Goal: Task Accomplishment & Management: Manage account settings

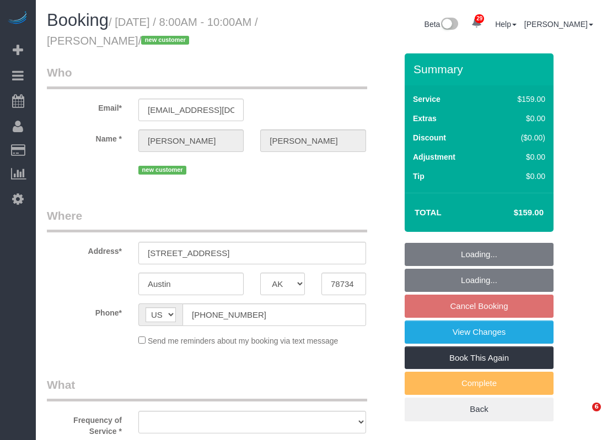
select select "[GEOGRAPHIC_DATA]"
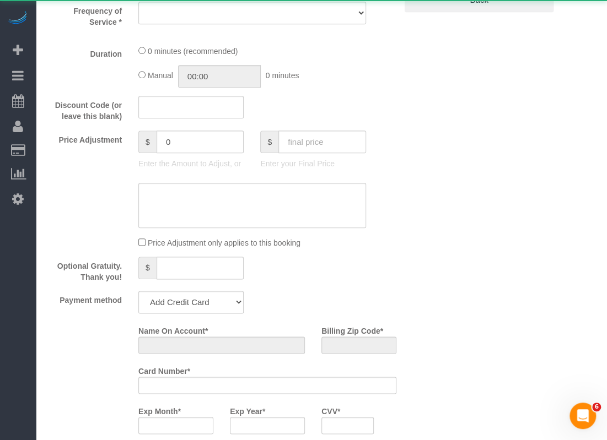
select select "object:2146"
select select "spot51"
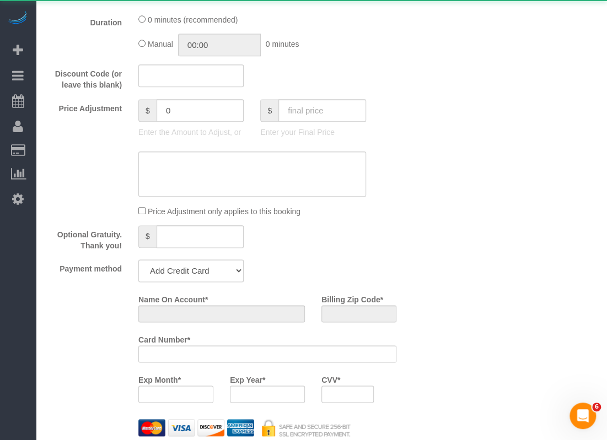
select select "string:fspay-be3fc234-0165-40fe-9637-27a04d309d18"
select select "3"
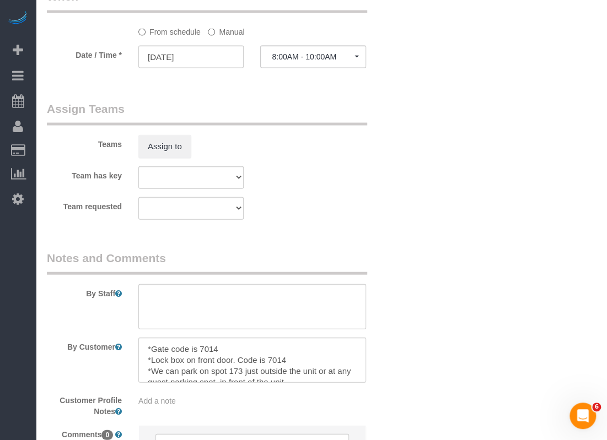
select select "spot76"
select select "object:2221"
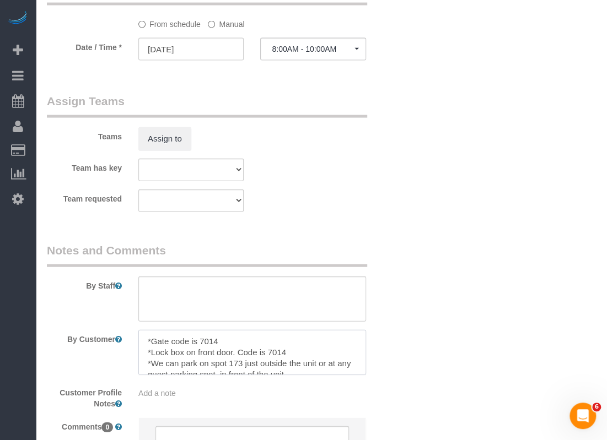
click at [149, 340] on textarea at bounding box center [252, 352] width 228 height 45
drag, startPoint x: 177, startPoint y: 358, endPoint x: 187, endPoint y: 347, distance: 14.8
click at [146, 342] on textarea at bounding box center [252, 352] width 228 height 45
type textarea "*Gate code is 7014 *Lock box on front door. Code is 7014 *We can park on spot 1…"
click at [200, 280] on textarea at bounding box center [252, 299] width 228 height 45
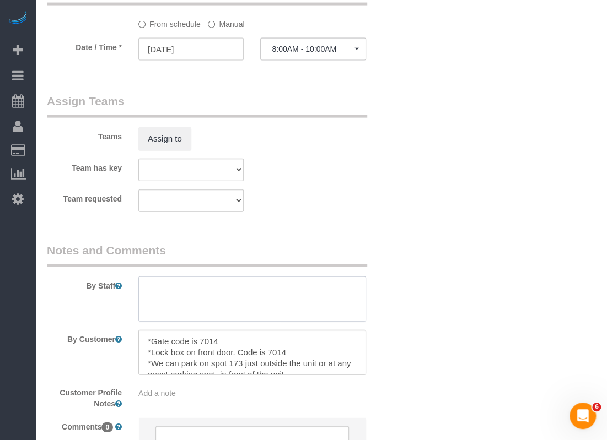
paste textarea "*Will open 8-8:30am but we can use code if he still is not there because he wil…"
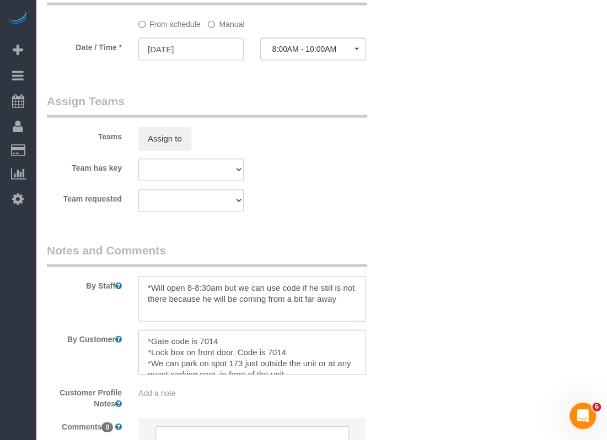
type textarea "*Will open 8-8:30am but we can use code if he still is not there because he wil…"
click at [142, 349] on textarea at bounding box center [252, 352] width 228 height 45
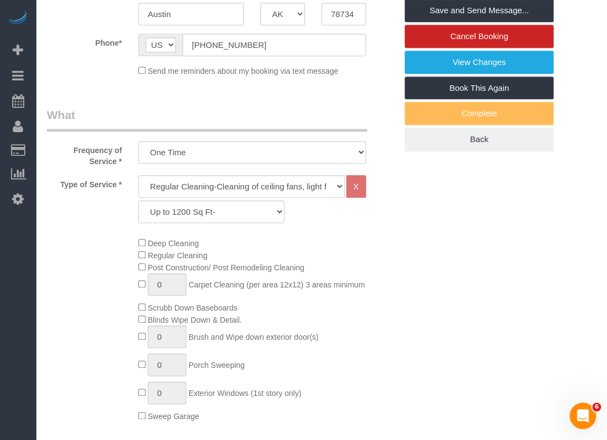
scroll to position [0, 0]
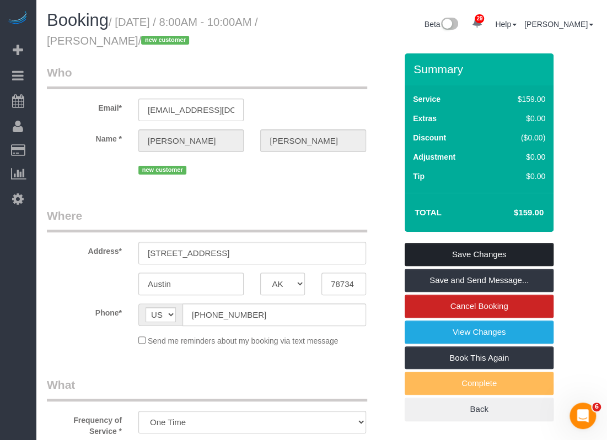
type textarea "*Gate code is 7014 *Lock box on front door. Code is 7014 *We can park on spot 1…"
click at [474, 256] on link "Save Changes" at bounding box center [478, 254] width 149 height 23
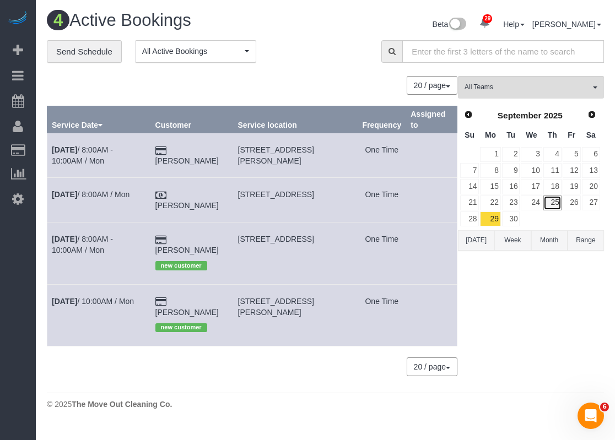
click at [560, 203] on link "25" at bounding box center [552, 203] width 18 height 15
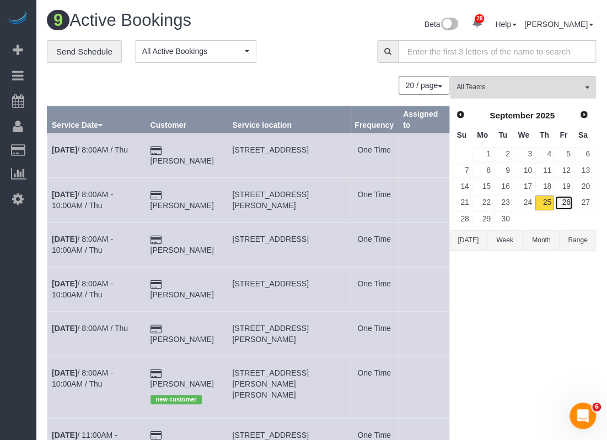
click at [561, 202] on link "26" at bounding box center [563, 203] width 18 height 15
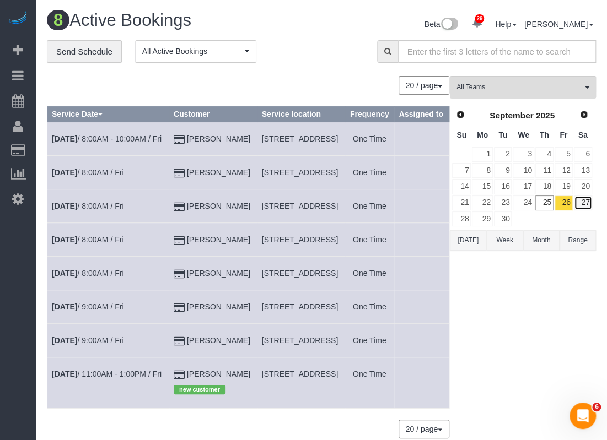
click at [585, 202] on link "27" at bounding box center [582, 203] width 18 height 15
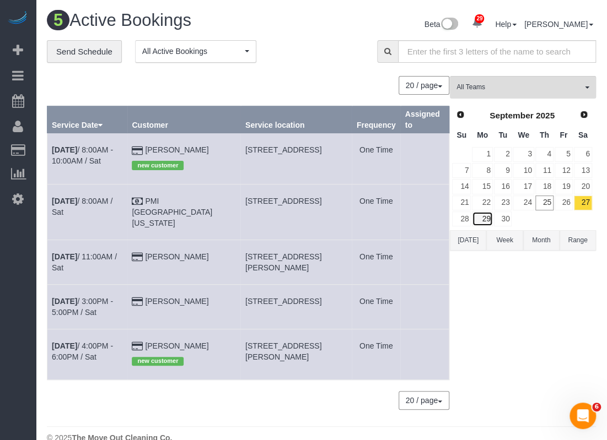
click at [485, 219] on link "29" at bounding box center [482, 219] width 20 height 15
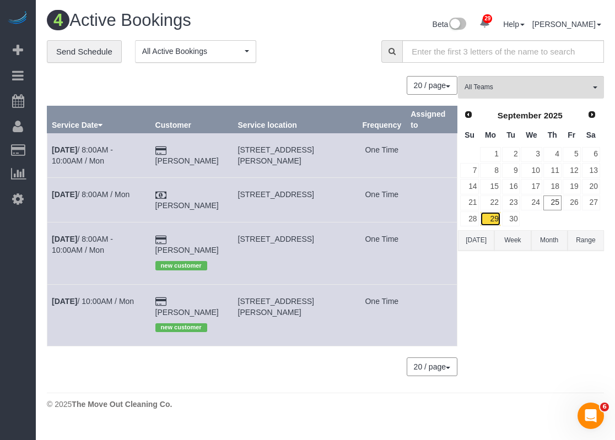
click at [488, 216] on link "29" at bounding box center [490, 219] width 20 height 15
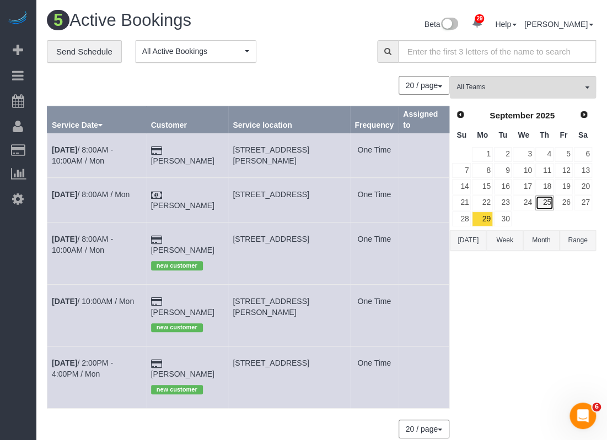
click at [540, 202] on link "25" at bounding box center [544, 203] width 18 height 15
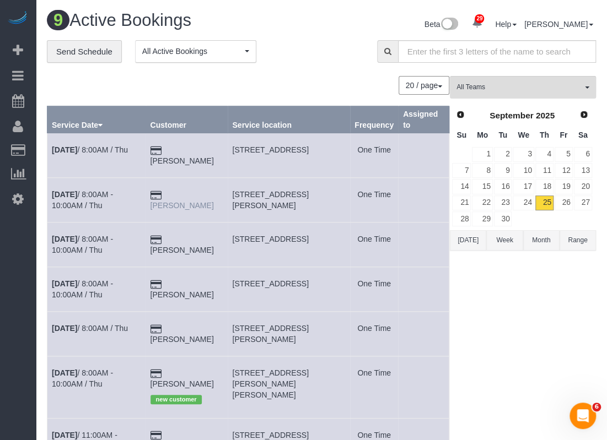
drag, startPoint x: 221, startPoint y: 196, endPoint x: 174, endPoint y: 191, distance: 47.6
click at [174, 191] on td "[PERSON_NAME]" at bounding box center [186, 200] width 82 height 45
copy link "[PERSON_NAME]"
click at [367, 212] on td "One Time" at bounding box center [374, 200] width 48 height 45
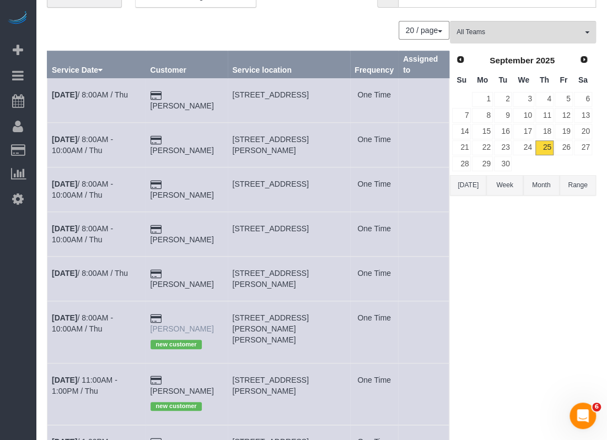
drag, startPoint x: 227, startPoint y: 315, endPoint x: 173, endPoint y: 316, distance: 54.0
click at [173, 316] on td "[PERSON_NAME] new customer" at bounding box center [186, 332] width 82 height 62
copy link "[PERSON_NAME]"
drag, startPoint x: 238, startPoint y: 312, endPoint x: 318, endPoint y: 316, distance: 79.9
click at [318, 316] on td "[STREET_ADDRESS][PERSON_NAME][PERSON_NAME]" at bounding box center [289, 332] width 122 height 62
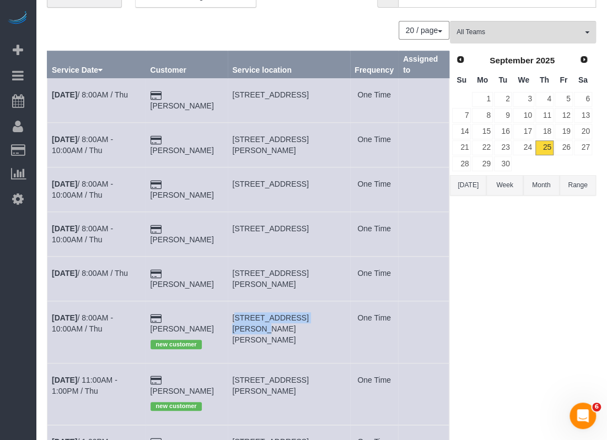
copy span "[STREET_ADDRESS][PERSON_NAME][PERSON_NAME]"
click at [106, 316] on link "[DATE] 8:00AM - 10:00AM / Thu" at bounding box center [82, 323] width 61 height 20
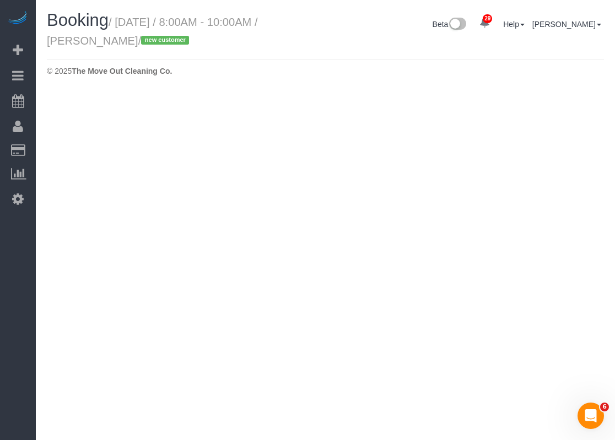
select select "[GEOGRAPHIC_DATA]"
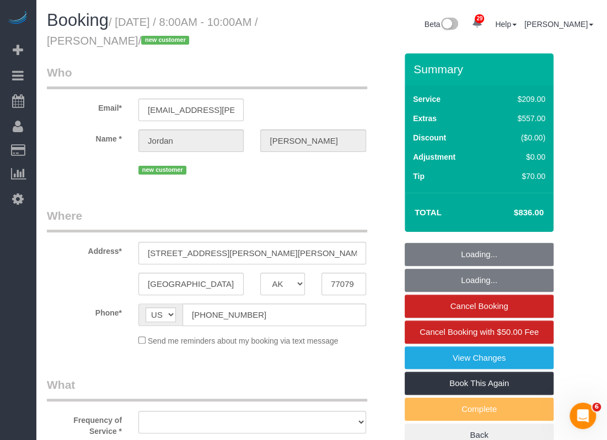
select select "object:3103"
select select "string:fspay-fc297bb1-89d4-42a9-ae4f-b26e58c2d8cc"
select select "object:3104"
select select "3"
select select "spot101"
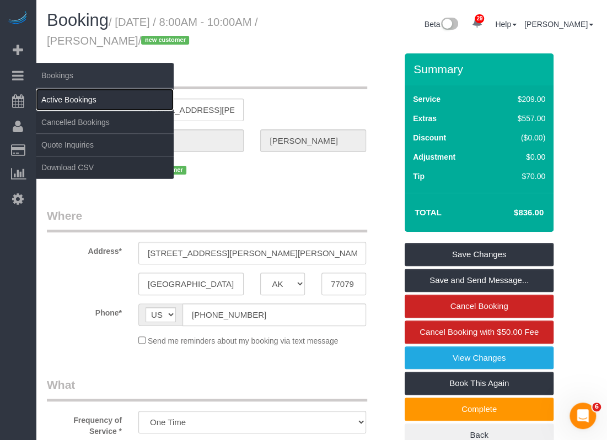
click at [47, 100] on link "Active Bookings" at bounding box center [105, 100] width 138 height 22
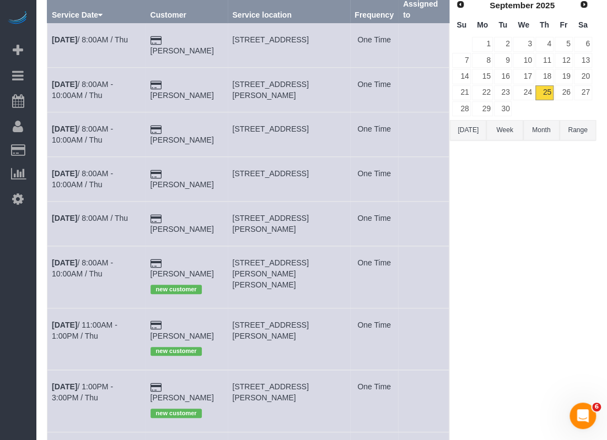
scroll to position [165, 0]
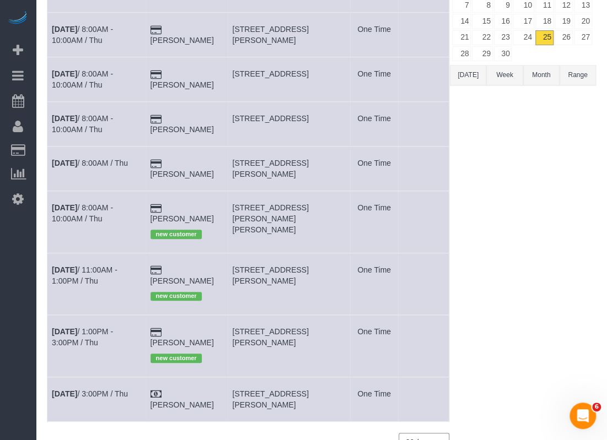
click at [242, 389] on span "[STREET_ADDRESS][PERSON_NAME]" at bounding box center [270, 399] width 76 height 20
drag, startPoint x: 240, startPoint y: 372, endPoint x: 294, endPoint y: 367, distance: 54.2
click at [294, 389] on span "[STREET_ADDRESS][PERSON_NAME]" at bounding box center [270, 399] width 76 height 20
copy span "[STREET_ADDRESS][PERSON_NAME]"
click at [105, 389] on link "[DATE] 3:00PM / Thu" at bounding box center [90, 393] width 76 height 9
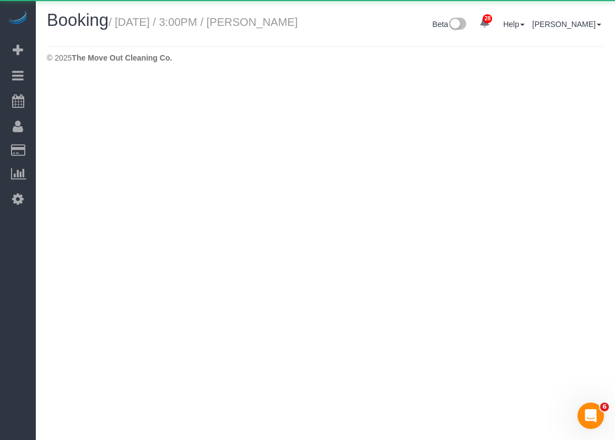
select select "[GEOGRAPHIC_DATA]"
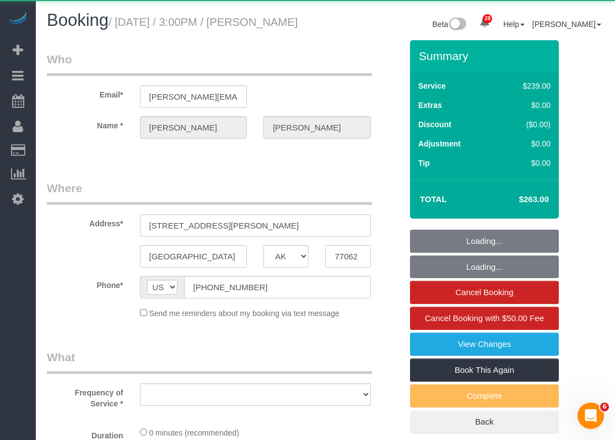
select select "object:3926"
select select "3"
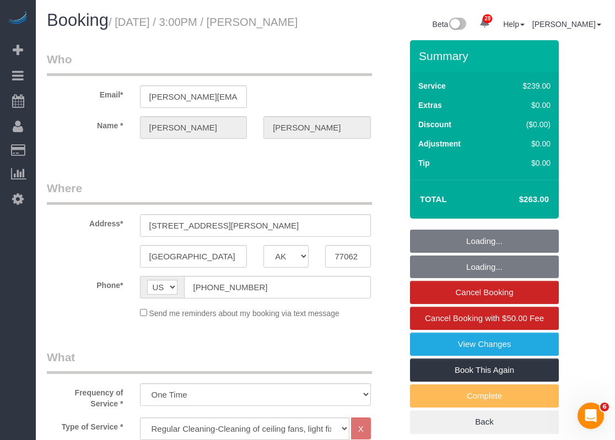
select select "object:4013"
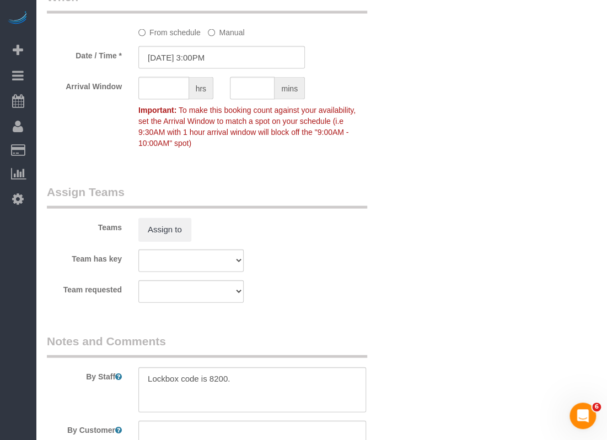
scroll to position [1212, 0]
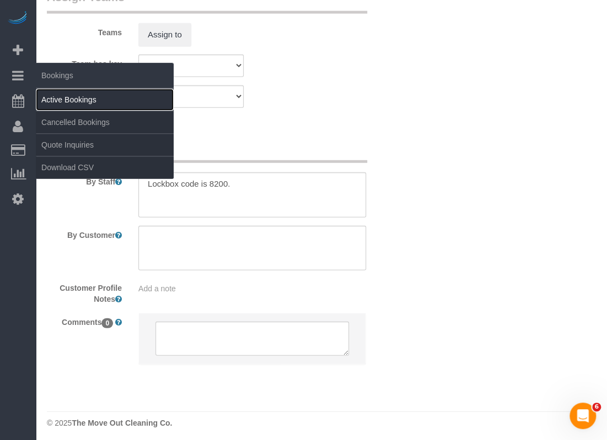
click at [62, 94] on link "Active Bookings" at bounding box center [105, 100] width 138 height 22
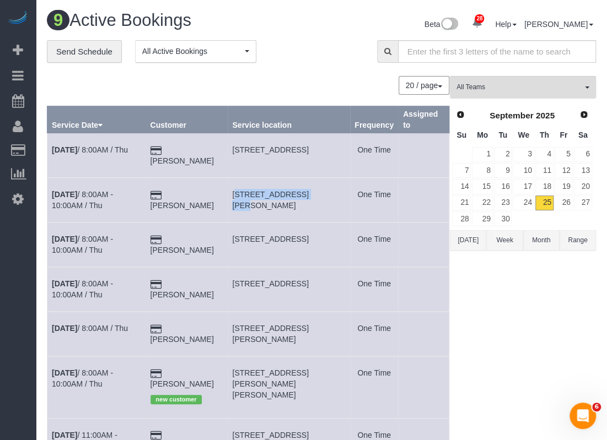
drag, startPoint x: 240, startPoint y: 196, endPoint x: 312, endPoint y: 194, distance: 71.6
click at [308, 194] on span "[STREET_ADDRESS][PERSON_NAME]" at bounding box center [270, 200] width 76 height 20
copy span "9102 [PERSON_NAME] Pass"
click at [94, 196] on link "[DATE] 8:00AM - 10:00AM / Thu" at bounding box center [82, 200] width 61 height 20
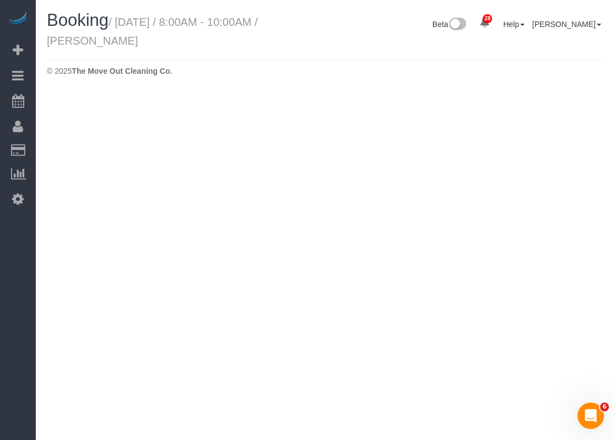
select select "[GEOGRAPHIC_DATA]"
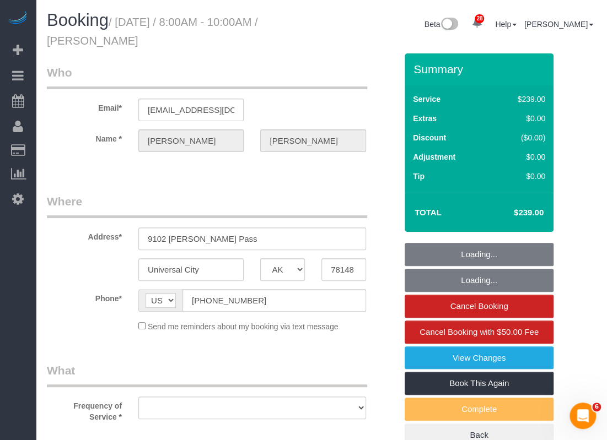
select select "object:4767"
select select "string:fspay-e87f6dd7-40e7-48f6-a75a-0cdb7976d94c"
select select "object:4845"
select select
select select "3"
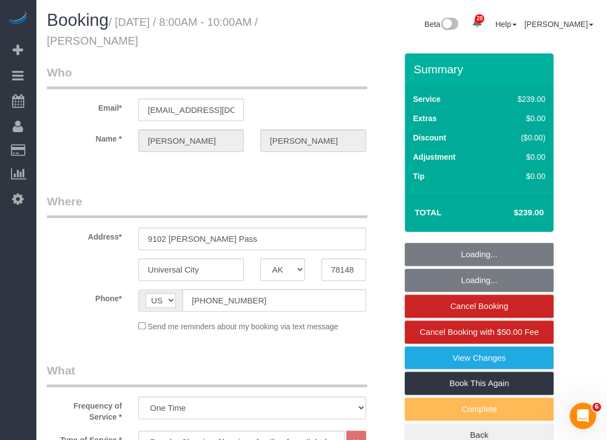
select select "spot164"
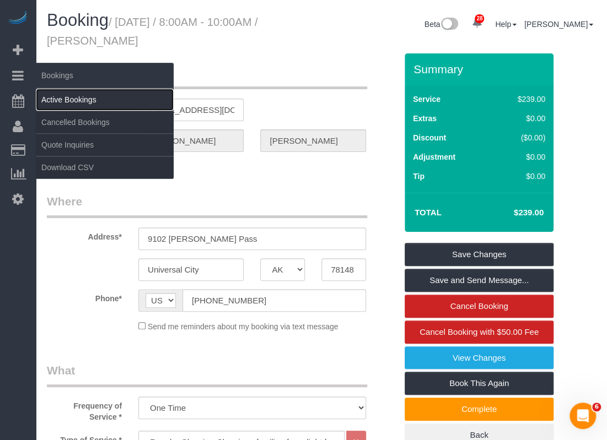
click at [57, 98] on link "Active Bookings" at bounding box center [105, 100] width 138 height 22
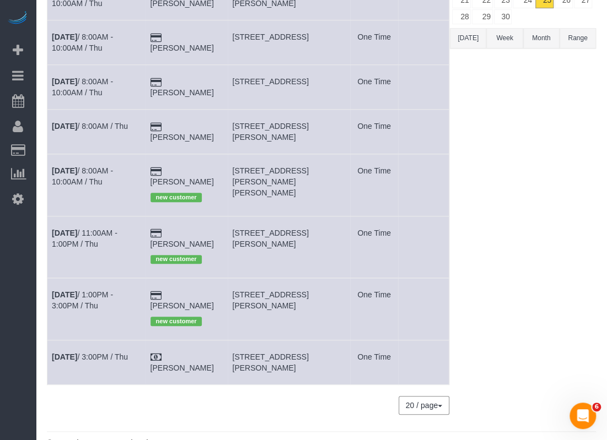
scroll to position [37, 0]
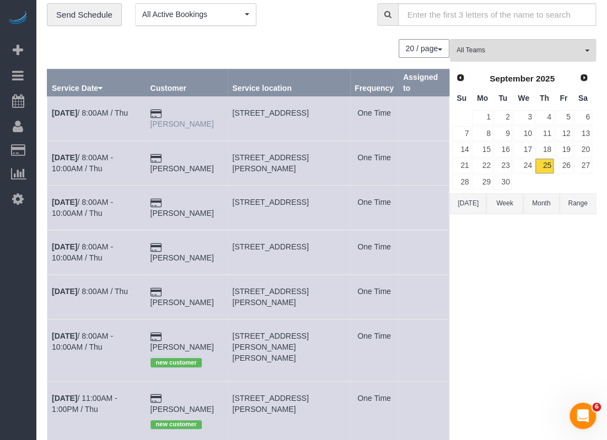
drag, startPoint x: 208, startPoint y: 113, endPoint x: 174, endPoint y: 112, distance: 34.2
click at [174, 112] on td "[PERSON_NAME]" at bounding box center [186, 118] width 82 height 45
copy link "[PERSON_NAME]"
drag, startPoint x: 239, startPoint y: 111, endPoint x: 301, endPoint y: 111, distance: 61.7
click at [301, 111] on td "[STREET_ADDRESS]" at bounding box center [289, 118] width 122 height 45
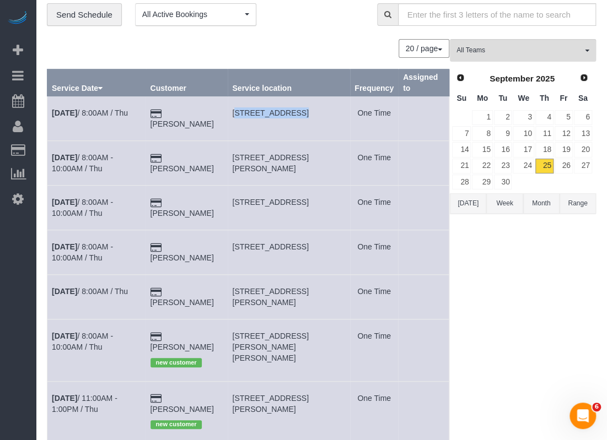
copy span "1529 Wayback Dr"
click at [116, 111] on link "[DATE] 8:00AM / Thu" at bounding box center [90, 113] width 76 height 9
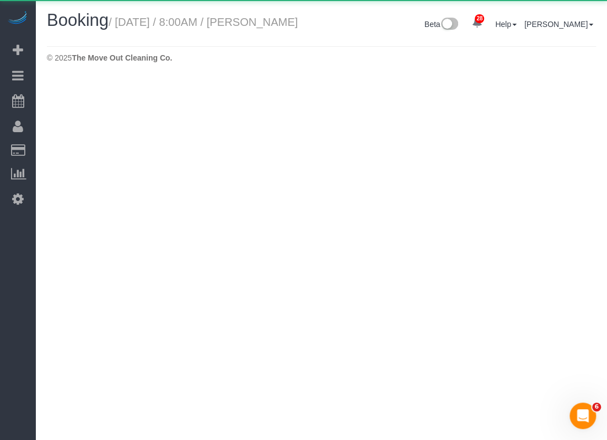
select select "[GEOGRAPHIC_DATA]"
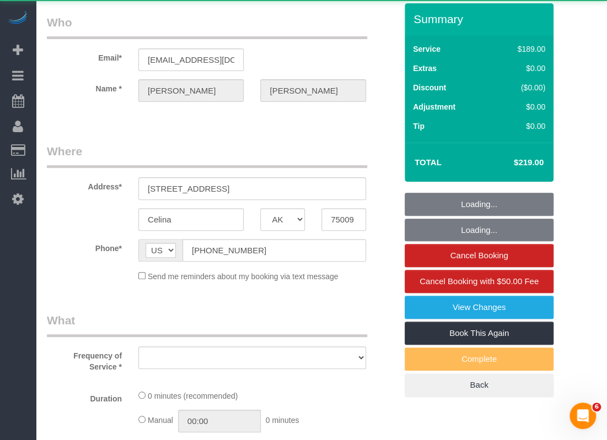
select select "string:fspay-743b2206-3fd6-40d8-9191-6651d32f232c"
select select "3"
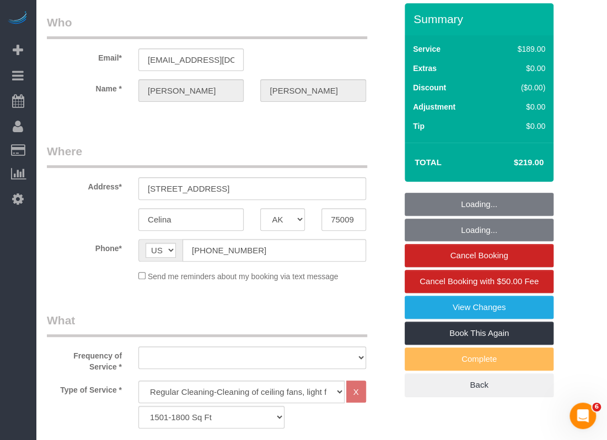
select select "object:5691"
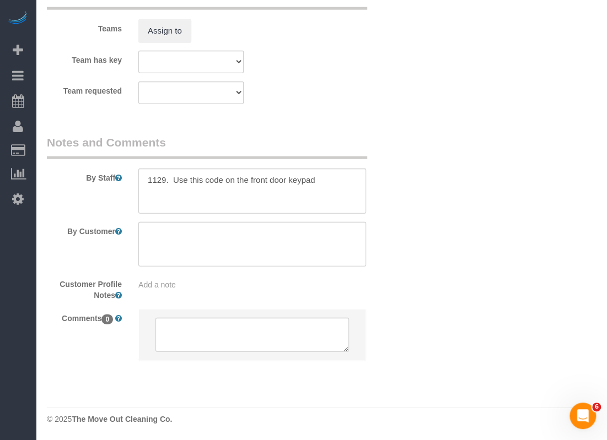
scroll to position [1228, 0]
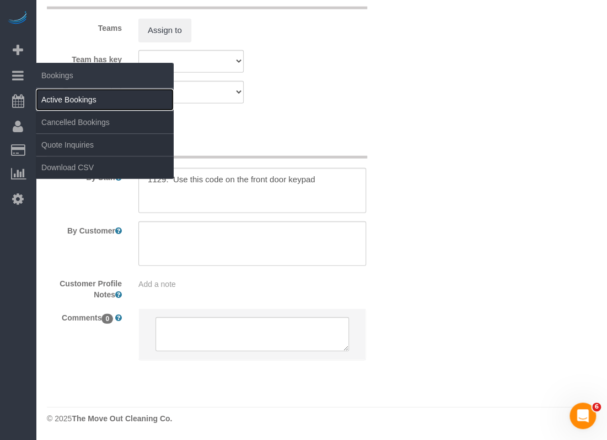
click at [67, 95] on link "Active Bookings" at bounding box center [105, 100] width 138 height 22
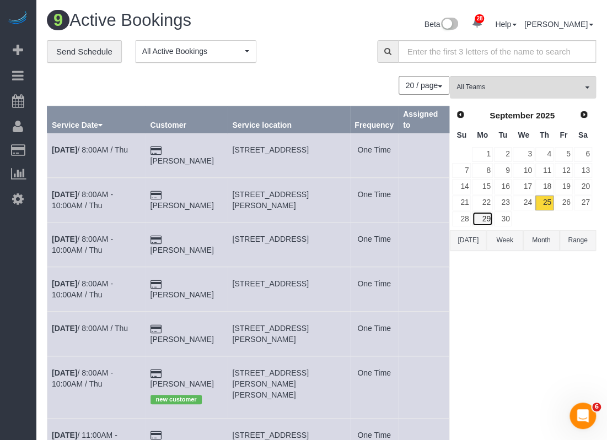
click at [489, 220] on link "29" at bounding box center [482, 219] width 20 height 15
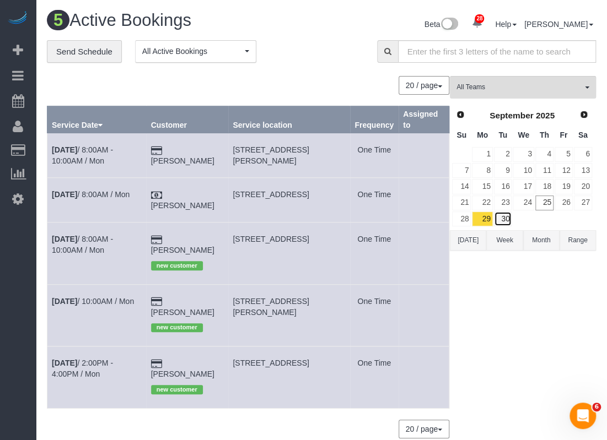
click at [507, 214] on link "30" at bounding box center [503, 219] width 18 height 15
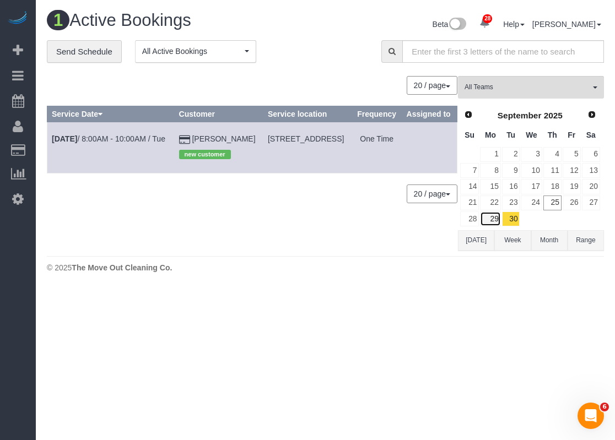
click at [496, 219] on link "29" at bounding box center [490, 219] width 20 height 15
